Goal: Information Seeking & Learning: Learn about a topic

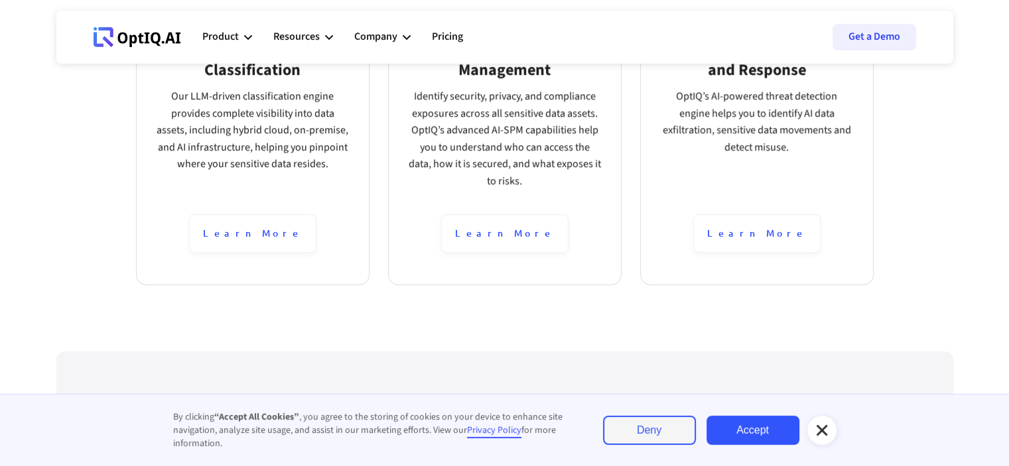
scroll to position [1260, 0]
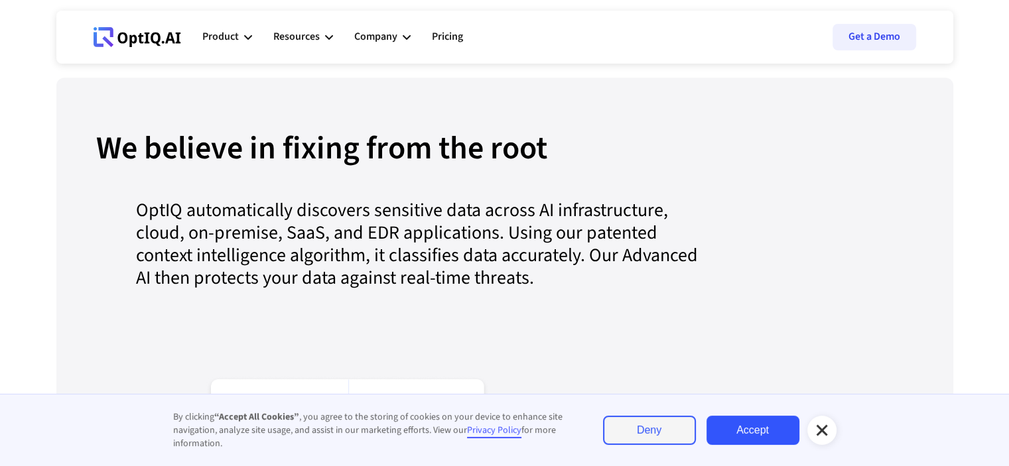
click at [740, 432] on link "Accept" at bounding box center [752, 430] width 93 height 29
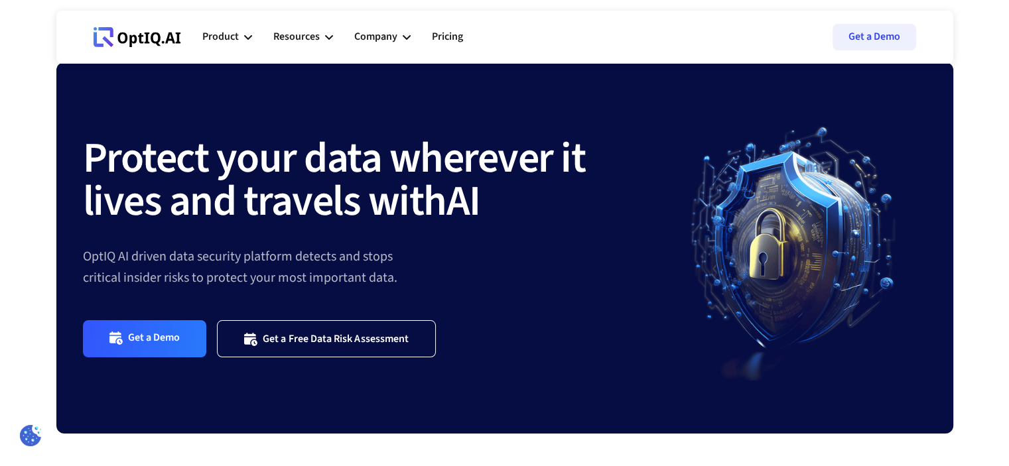
scroll to position [0, 0]
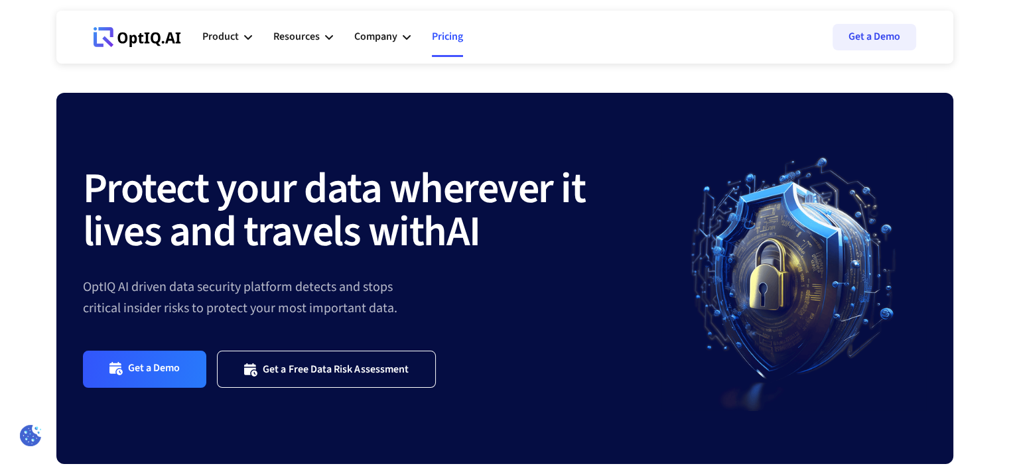
click at [458, 44] on link "Pricing" at bounding box center [447, 37] width 31 height 40
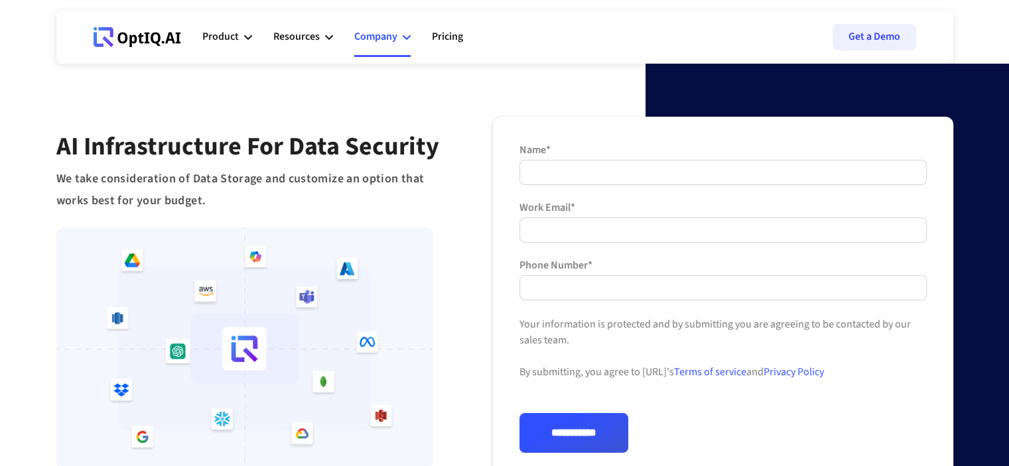
click at [399, 34] on div "Company" at bounding box center [382, 37] width 56 height 40
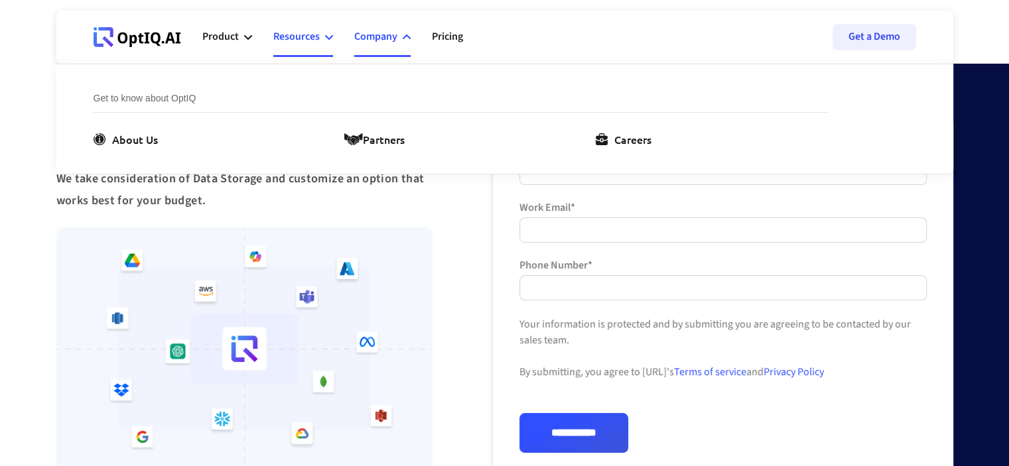
click at [315, 33] on div "Resources" at bounding box center [296, 37] width 46 height 18
